Goal: Task Accomplishment & Management: Use online tool/utility

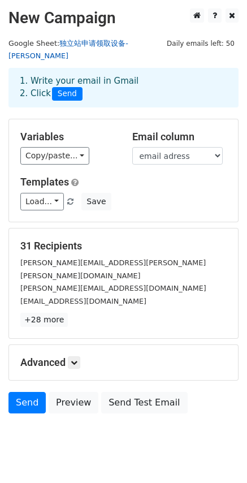
click at [100, 44] on link "独立站申请领取设备-[PERSON_NAME]" at bounding box center [68, 50] width 120 height 22
click at [126, 256] on div "[PERSON_NAME][EMAIL_ADDRESS][PERSON_NAME][PERSON_NAME][DOMAIN_NAME]" at bounding box center [124, 268] width 224 height 25
click at [97, 42] on link "独立站申请领取设备-[PERSON_NAME]" at bounding box center [68, 50] width 120 height 22
click at [50, 313] on link "+29 more" at bounding box center [44, 320] width 48 height 14
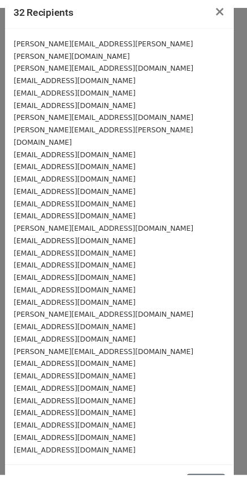
scroll to position [27, 0]
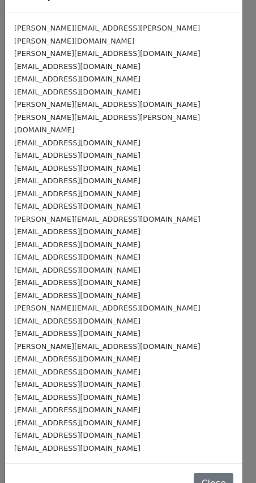
click at [237, 89] on div "32 Recipients × [PERSON_NAME][EMAIL_ADDRESS][PERSON_NAME][PERSON_NAME][DOMAIN_N…" at bounding box center [128, 241] width 256 height 483
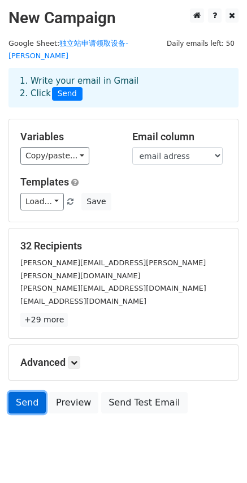
click at [31, 392] on link "Send" at bounding box center [26, 403] width 37 height 22
